Goal: Task Accomplishment & Management: Complete application form

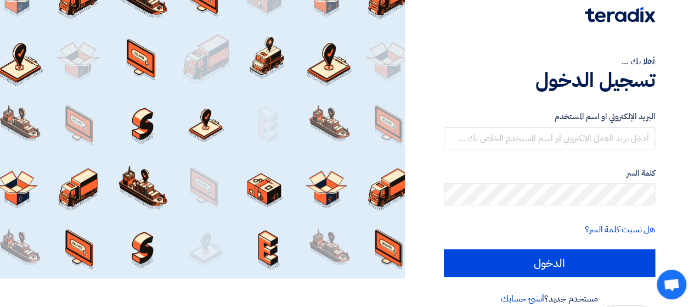
scroll to position [44, 0]
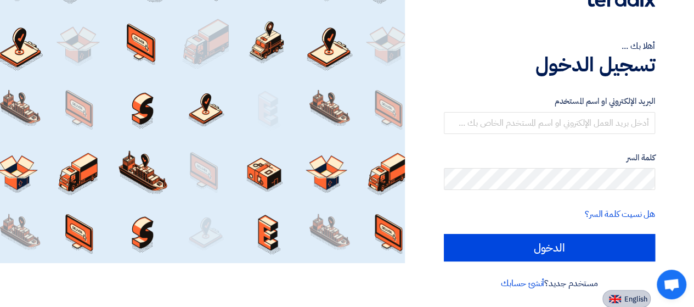
click at [620, 298] on img at bounding box center [615, 299] width 12 height 8
type input "Sign in"
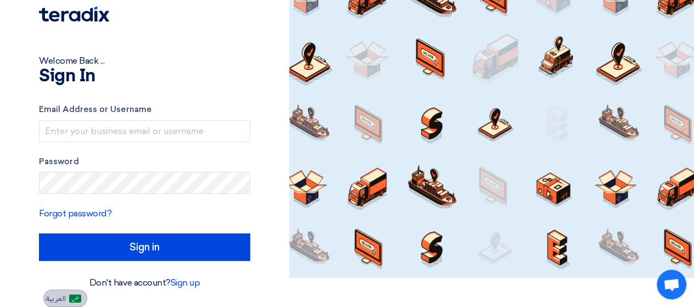
scroll to position [29, 0]
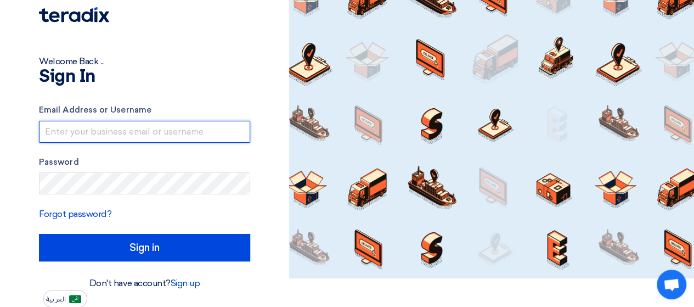
click at [157, 136] on input "text" at bounding box center [144, 132] width 211 height 22
type input "[PERSON_NAME][EMAIL_ADDRESS][DOMAIN_NAME]"
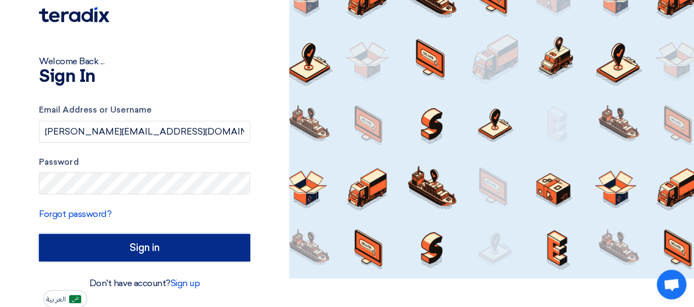
click at [189, 240] on input "Sign in" at bounding box center [144, 247] width 211 height 27
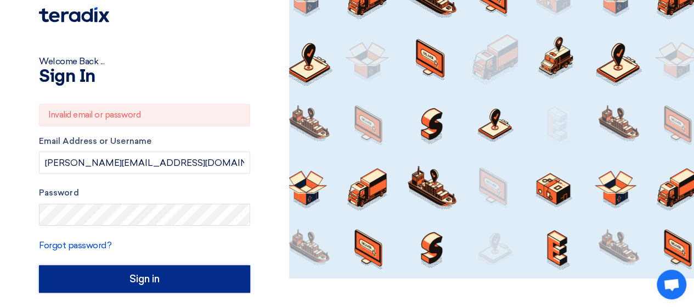
click at [151, 271] on input "Sign in" at bounding box center [144, 278] width 211 height 27
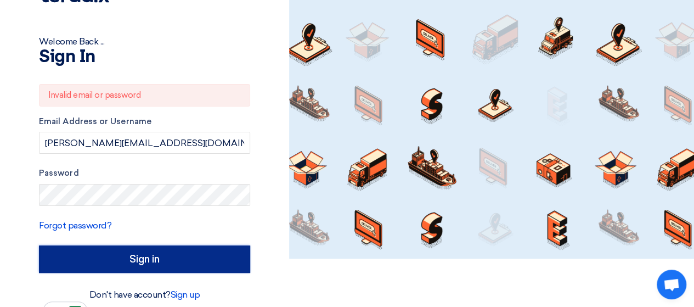
scroll to position [59, 0]
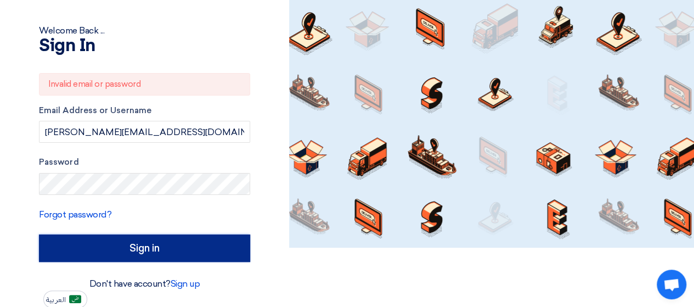
click at [161, 241] on input "Sign in" at bounding box center [144, 247] width 211 height 27
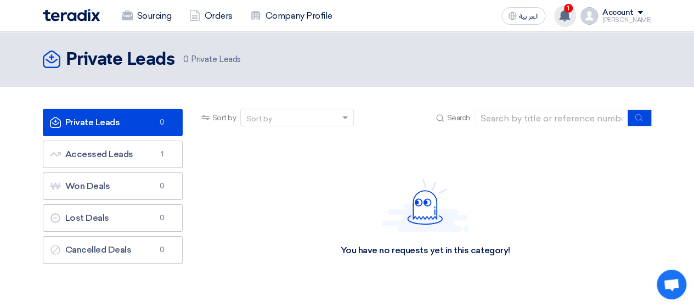
click at [566, 13] on use at bounding box center [564, 15] width 11 height 12
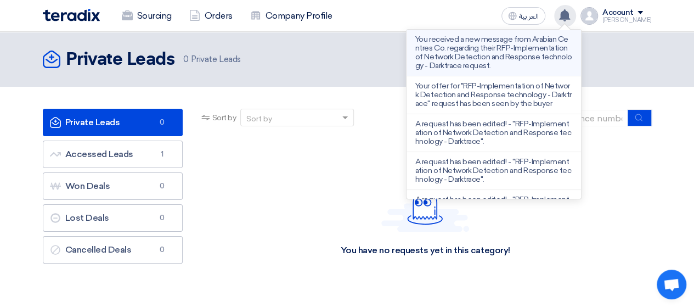
click at [500, 50] on p "You received a new message from Arabian Centres Co. regarding their RFP-Impleme…" at bounding box center [493, 52] width 157 height 35
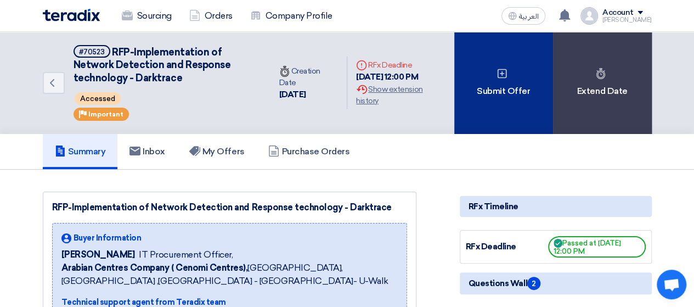
click at [505, 68] on icon at bounding box center [502, 73] width 11 height 11
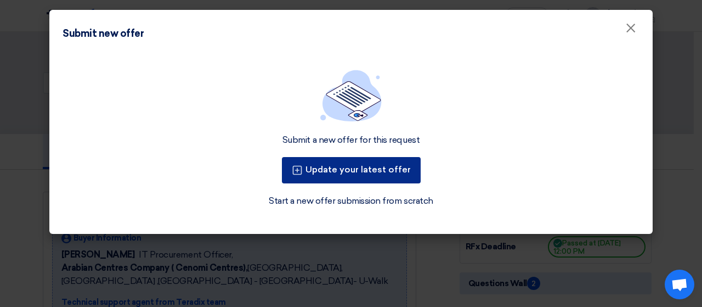
click at [397, 173] on button "Update your latest offer" at bounding box center [351, 170] width 139 height 26
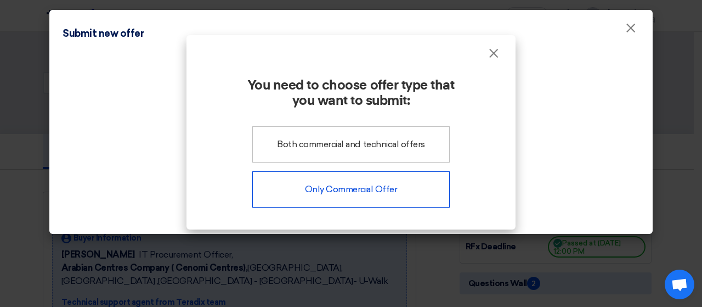
click at [395, 189] on div "Only Commercial Offer" at bounding box center [351, 189] width 198 height 36
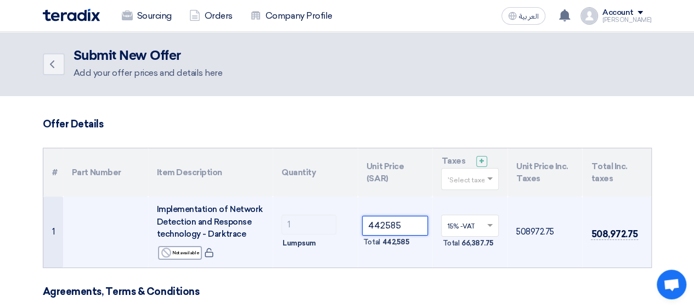
click at [400, 222] on input "442585" at bounding box center [395, 226] width 66 height 20
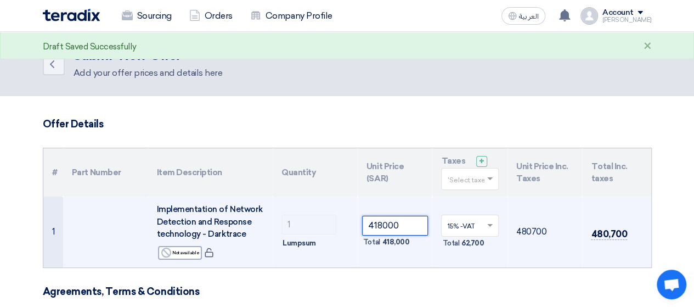
type input "418000"
click at [424, 255] on td "418000 Total 418,000" at bounding box center [395, 231] width 75 height 71
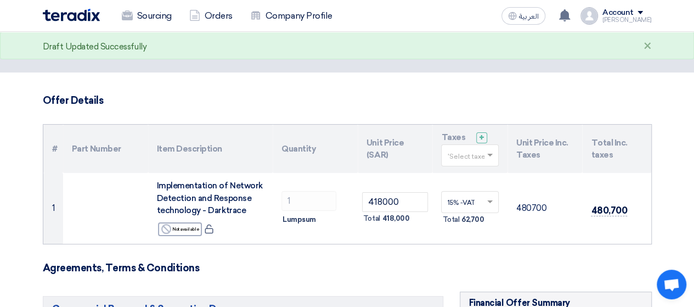
scroll to position [165, 0]
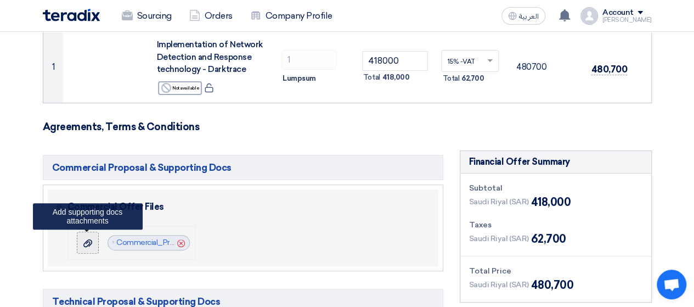
click at [94, 239] on label at bounding box center [88, 243] width 22 height 22
click at [0, 0] on input "file" at bounding box center [0, 0] width 0 height 0
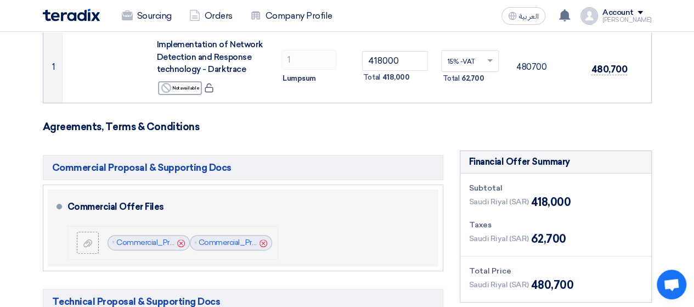
click at [181, 242] on icon "Cancel" at bounding box center [181, 243] width 8 height 8
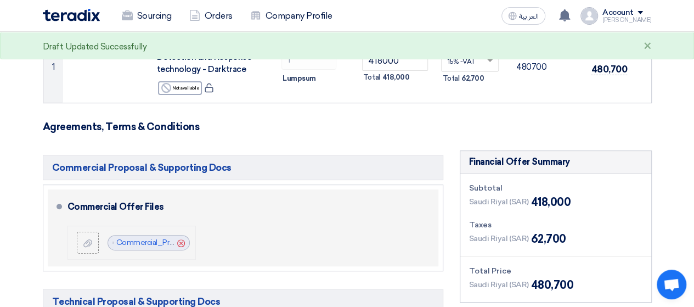
click at [415, 124] on h3 "Agreements, Terms & Conditions" at bounding box center [347, 127] width 609 height 12
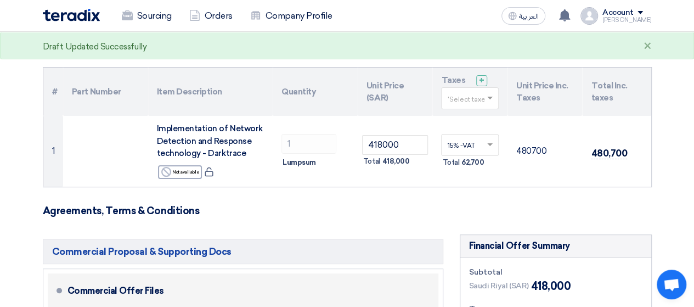
scroll to position [274, 0]
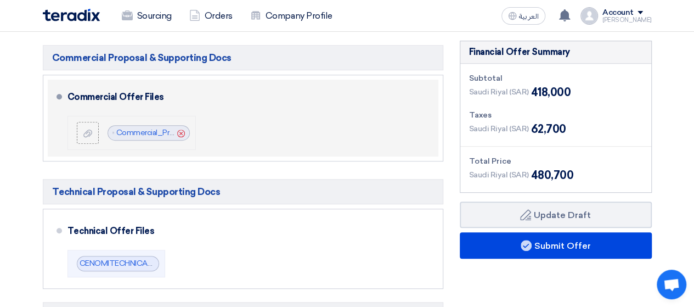
click at [180, 133] on use at bounding box center [181, 133] width 8 height 8
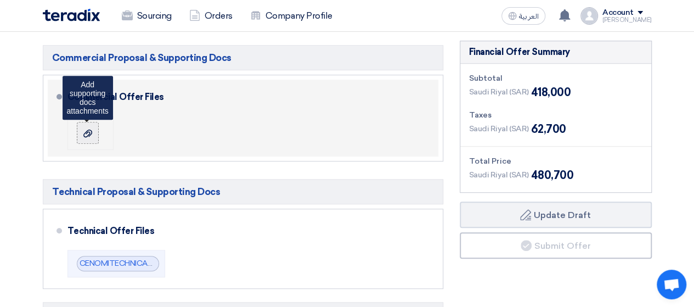
click at [92, 132] on div at bounding box center [87, 132] width 13 height 11
click at [0, 0] on input "file" at bounding box center [0, 0] width 0 height 0
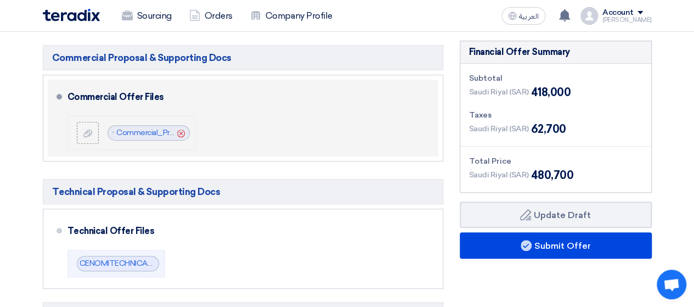
click at [176, 137] on div "Cancel" at bounding box center [181, 132] width 12 height 11
click at [179, 133] on icon "Cancel" at bounding box center [181, 133] width 8 height 8
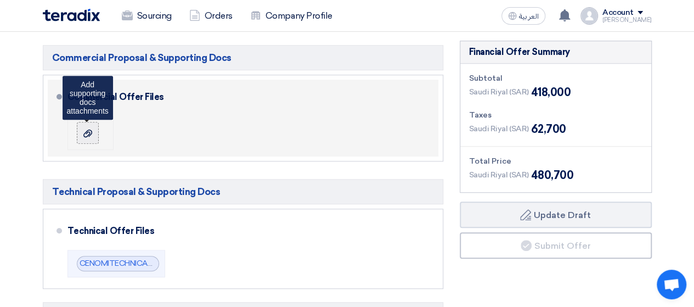
click at [91, 136] on icon at bounding box center [87, 133] width 9 height 9
click at [0, 0] on input "file" at bounding box center [0, 0] width 0 height 0
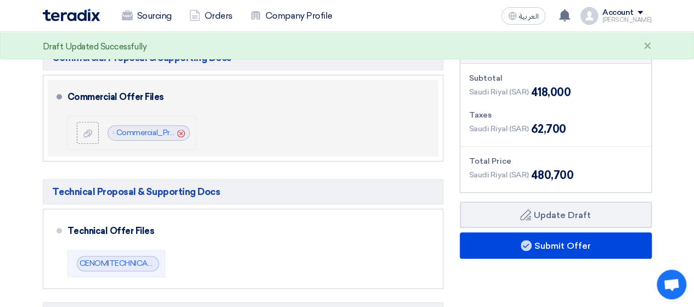
click at [183, 133] on icon "Cancel" at bounding box center [181, 133] width 8 height 8
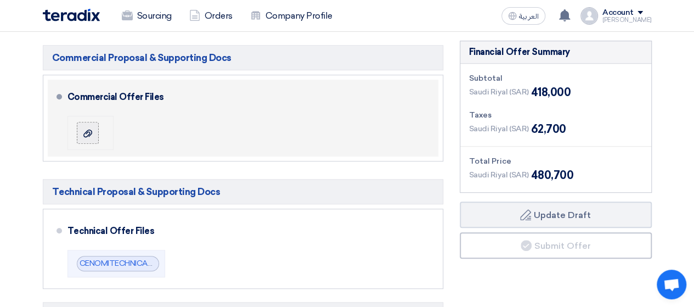
click at [94, 129] on label at bounding box center [88, 133] width 22 height 22
click at [0, 0] on input "file" at bounding box center [0, 0] width 0 height 0
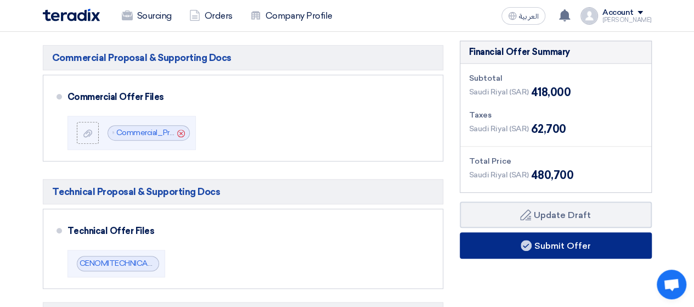
click at [558, 244] on button "Submit Offer" at bounding box center [556, 245] width 192 height 26
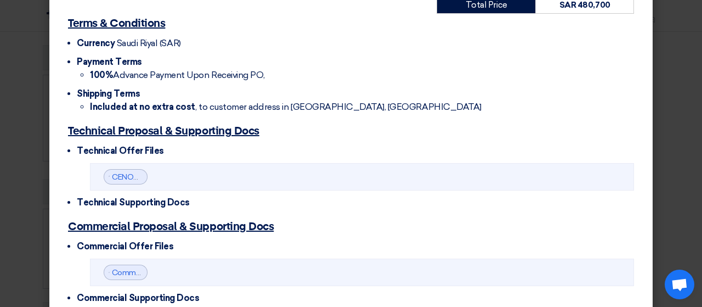
scroll to position [363, 0]
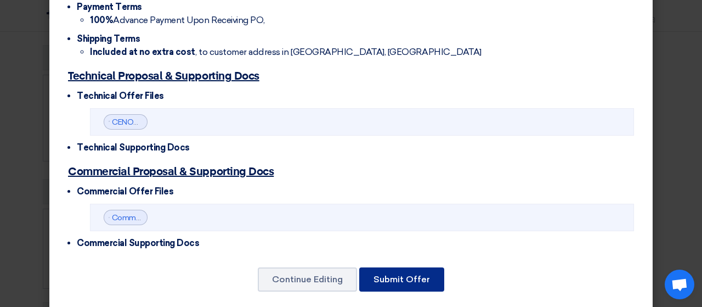
click at [397, 267] on button "Submit Offer" at bounding box center [401, 279] width 85 height 24
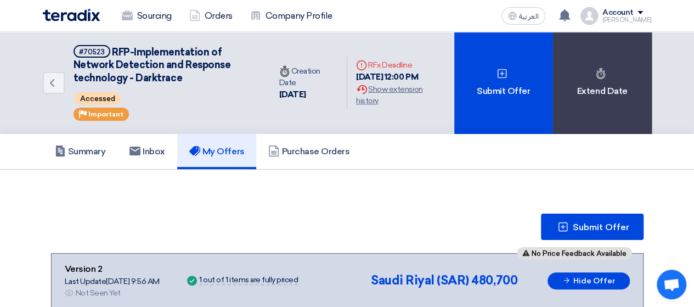
scroll to position [110, 0]
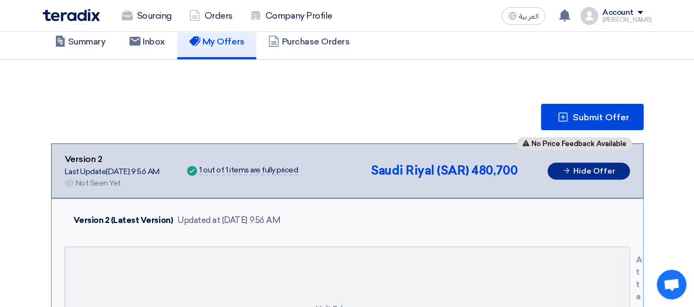
click at [583, 172] on button "Hide Offer" at bounding box center [589, 170] width 82 height 17
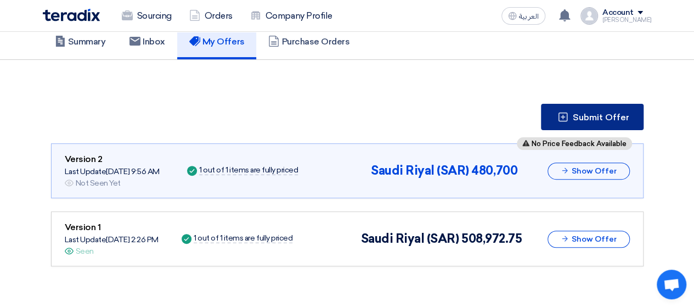
click at [617, 118] on span "Submit Offer" at bounding box center [601, 117] width 57 height 9
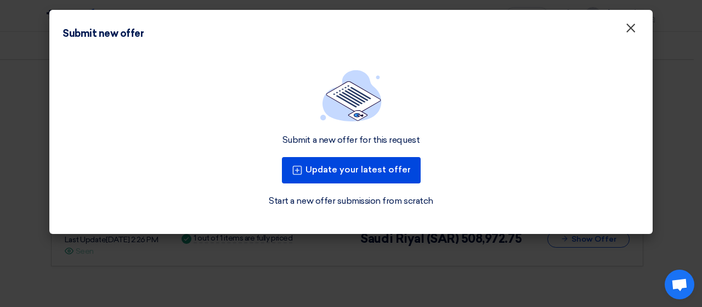
drag, startPoint x: 635, startPoint y: 31, endPoint x: 633, endPoint y: 44, distance: 12.9
click at [636, 31] on span "×" at bounding box center [631, 31] width 11 height 22
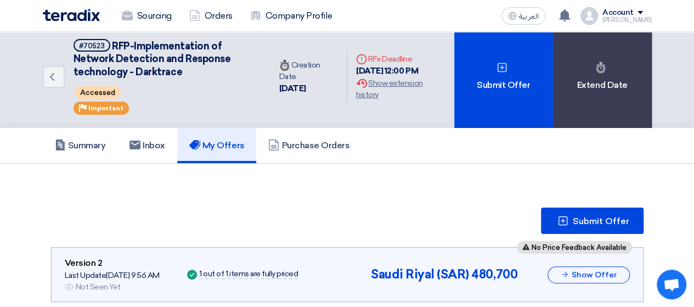
scroll to position [0, 0]
